Goal: Register for event/course

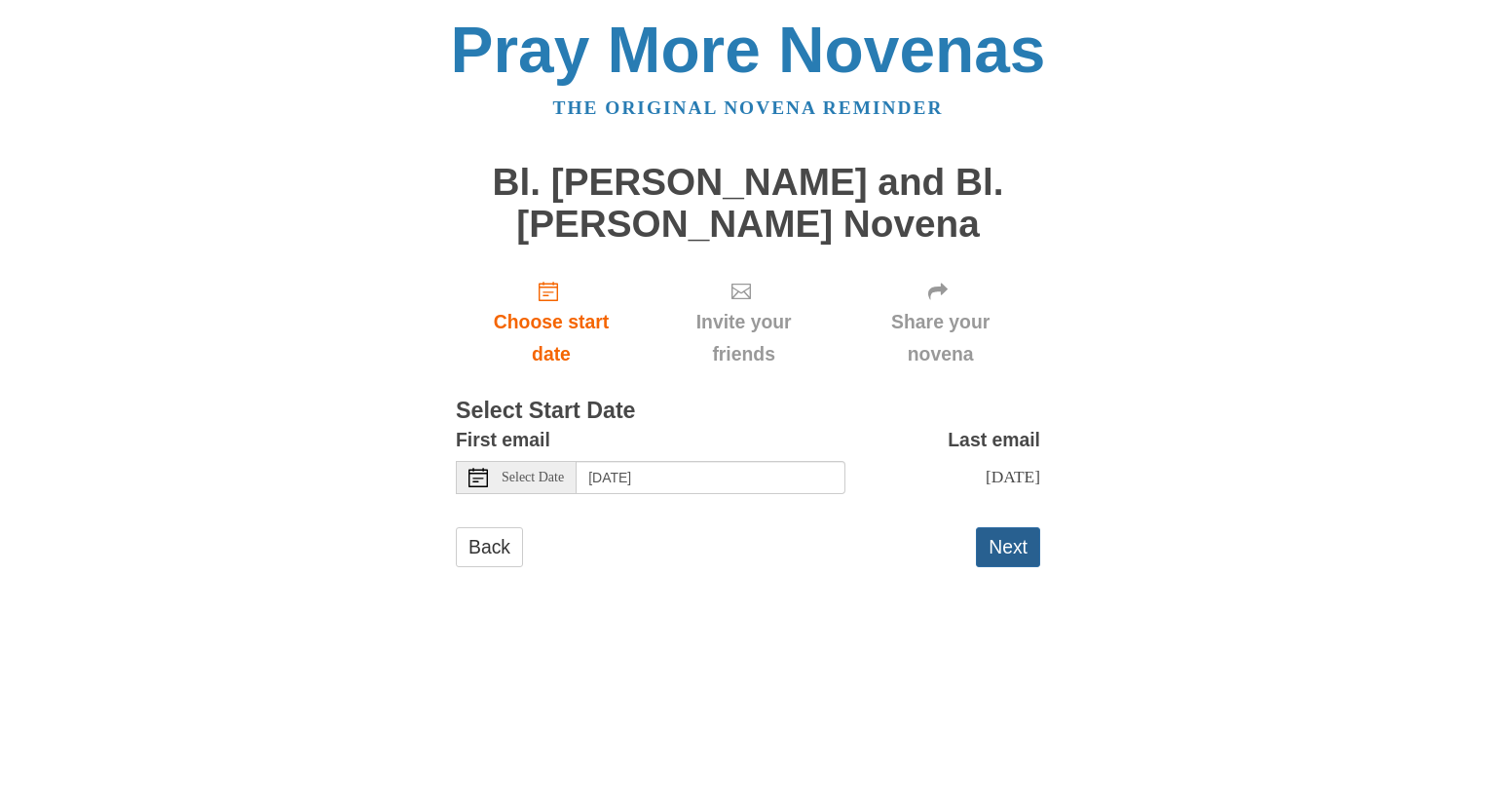
click at [1025, 566] on button "Next" at bounding box center [1008, 547] width 64 height 40
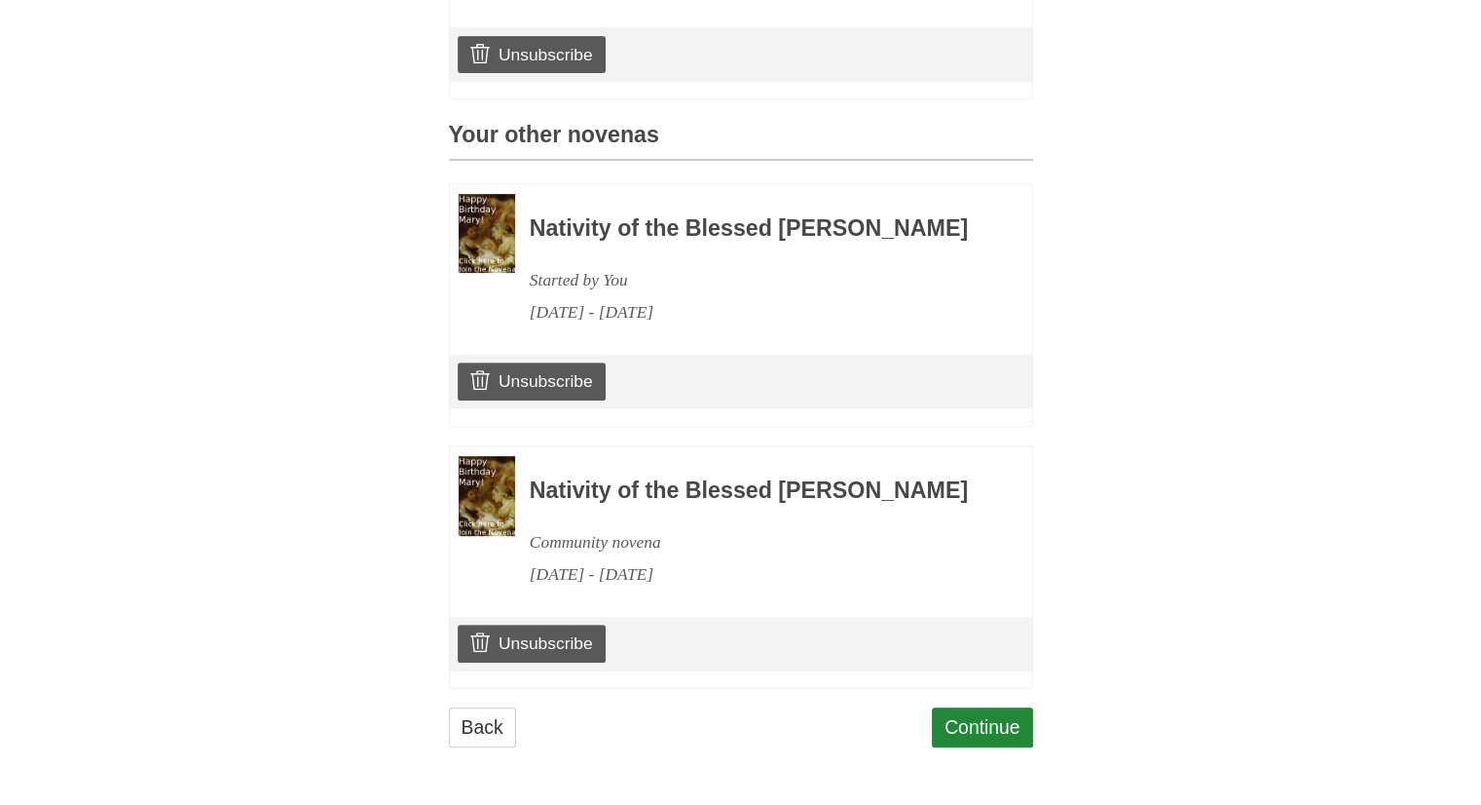
scroll to position [877, 0]
click at [1016, 747] on link "Continue" at bounding box center [982, 727] width 101 height 40
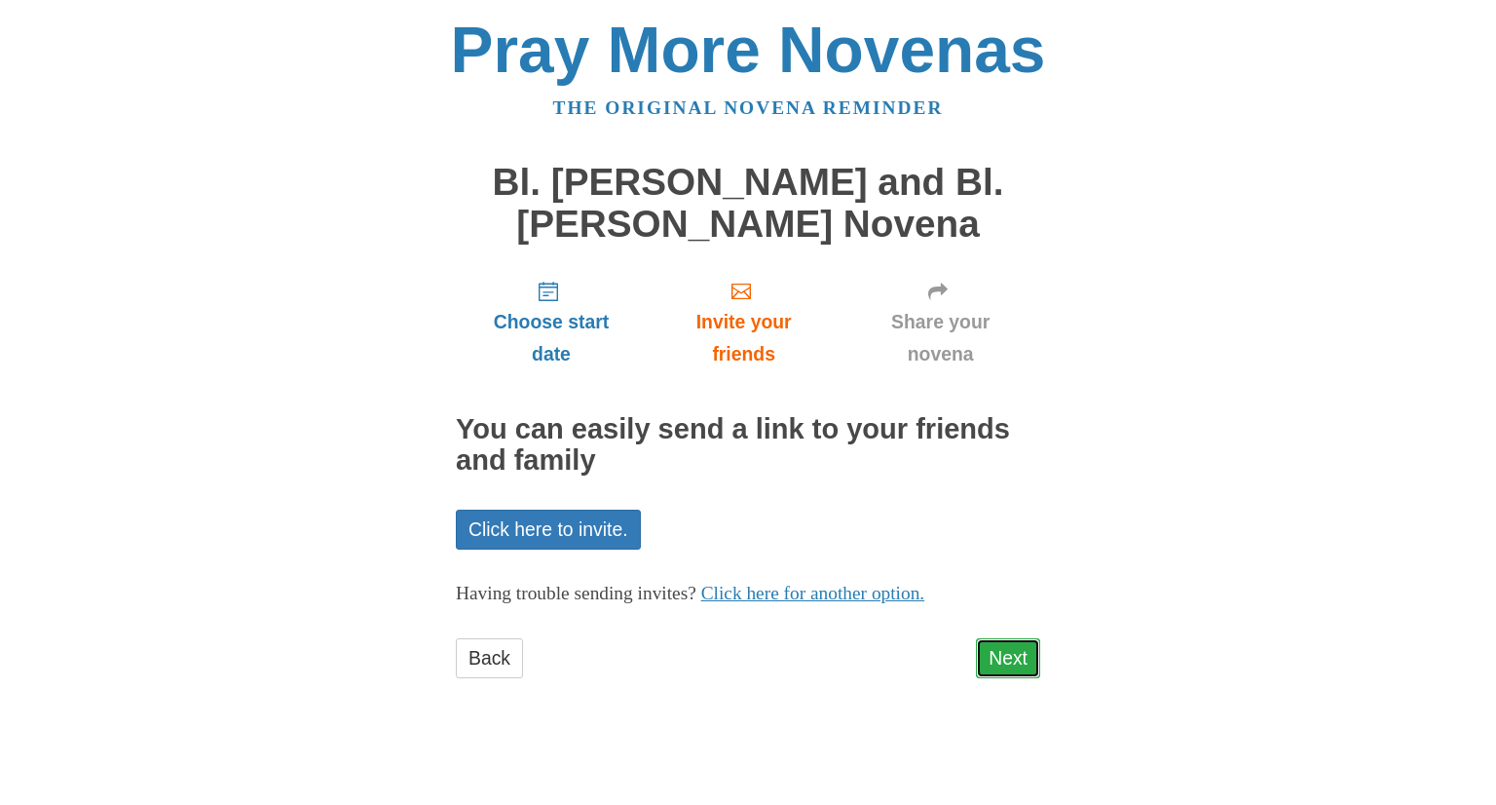
click at [1029, 663] on link "Next" at bounding box center [1008, 658] width 64 height 40
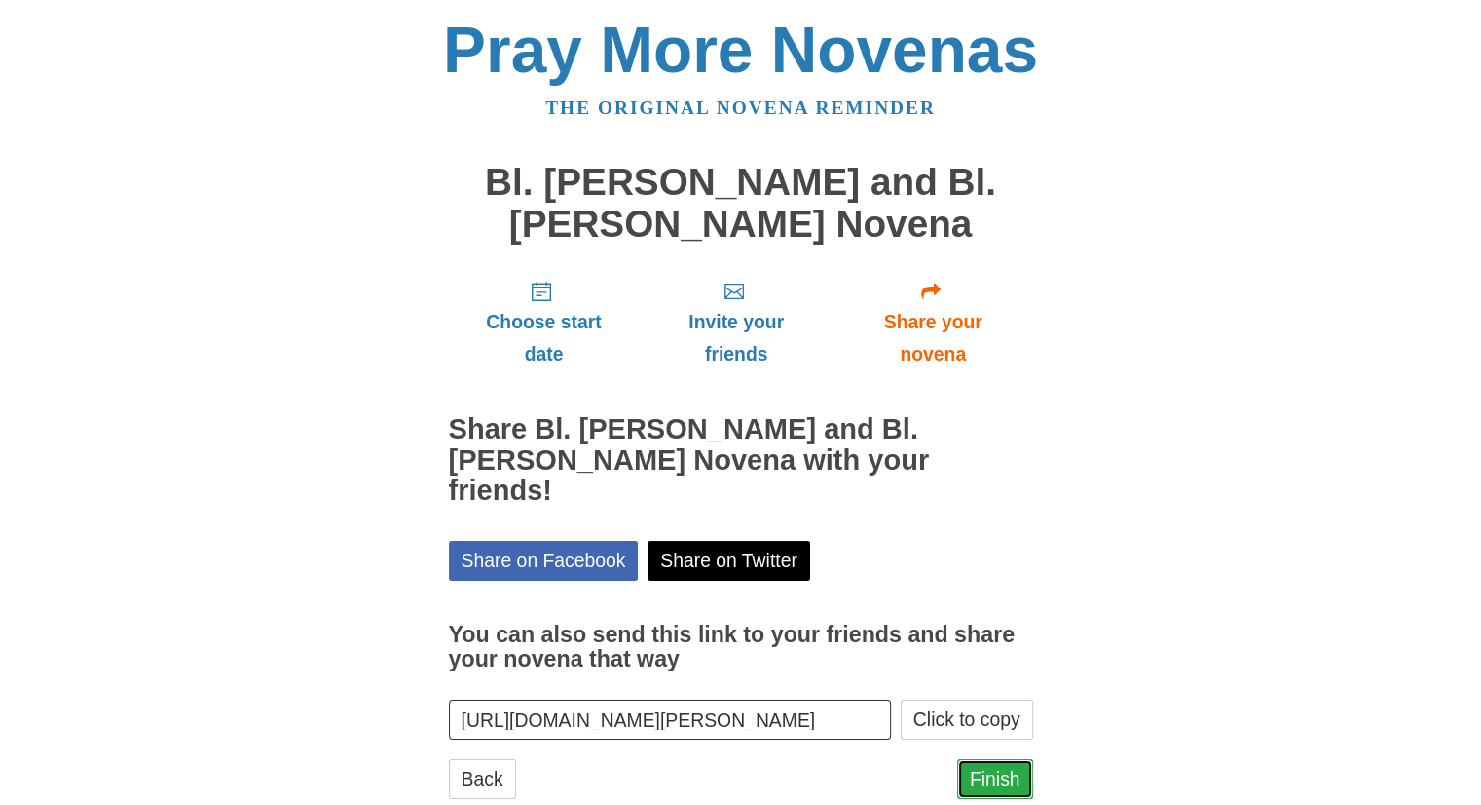
click at [1008, 759] on link "Finish" at bounding box center [995, 779] width 76 height 40
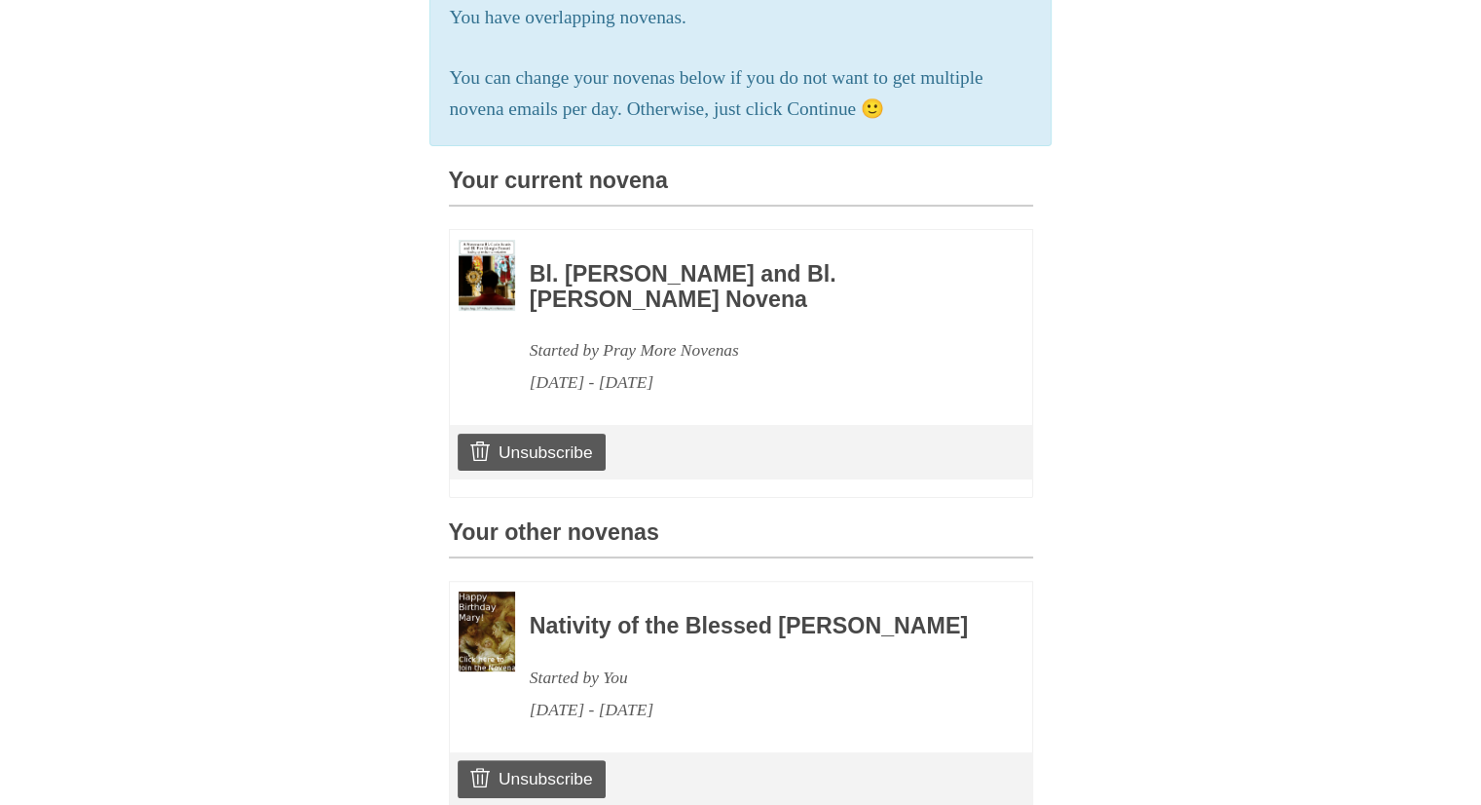
scroll to position [390, 0]
